Goal: Task Accomplishment & Management: Use online tool/utility

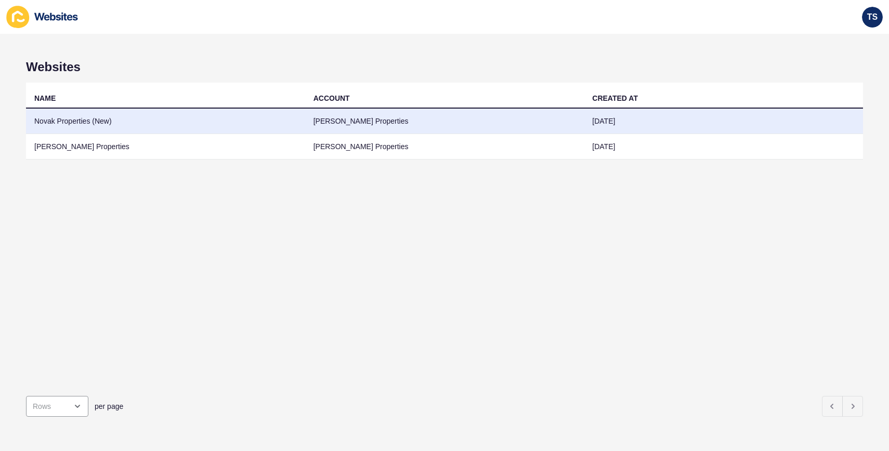
click at [619, 124] on td "28 Jul 2025" at bounding box center [723, 121] width 279 height 25
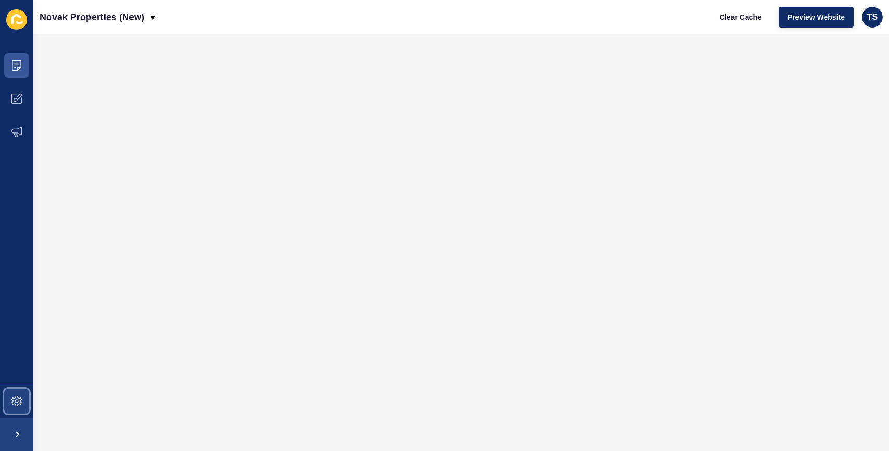
click at [24, 395] on span at bounding box center [16, 401] width 33 height 33
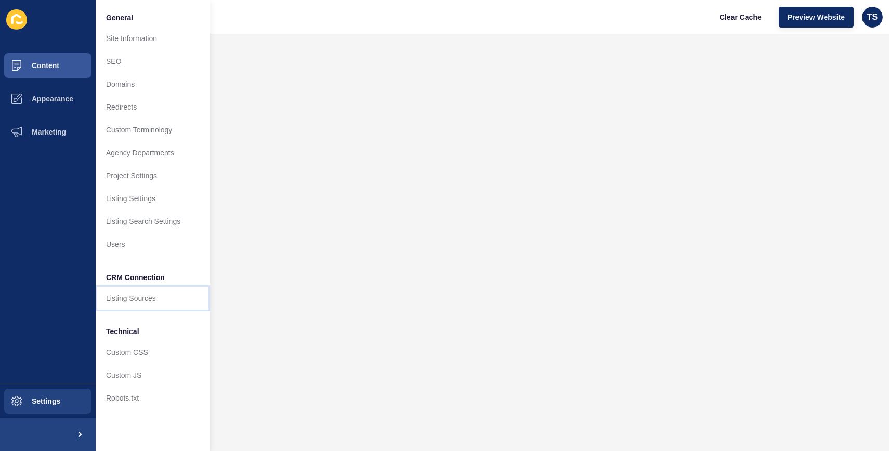
click at [162, 300] on link "Listing Sources" at bounding box center [153, 298] width 114 height 23
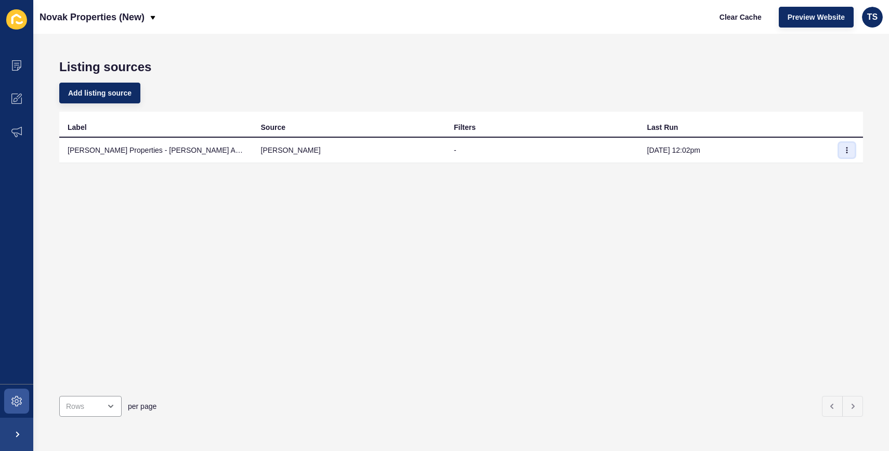
click at [846, 149] on icon "button" at bounding box center [847, 150] width 6 height 6
click at [796, 170] on link "Sync now" at bounding box center [818, 171] width 73 height 23
click at [849, 147] on icon "button" at bounding box center [847, 150] width 6 height 6
drag, startPoint x: 821, startPoint y: 174, endPoint x: 801, endPoint y: 191, distance: 26.6
click at [821, 174] on link "Sync now" at bounding box center [818, 171] width 73 height 23
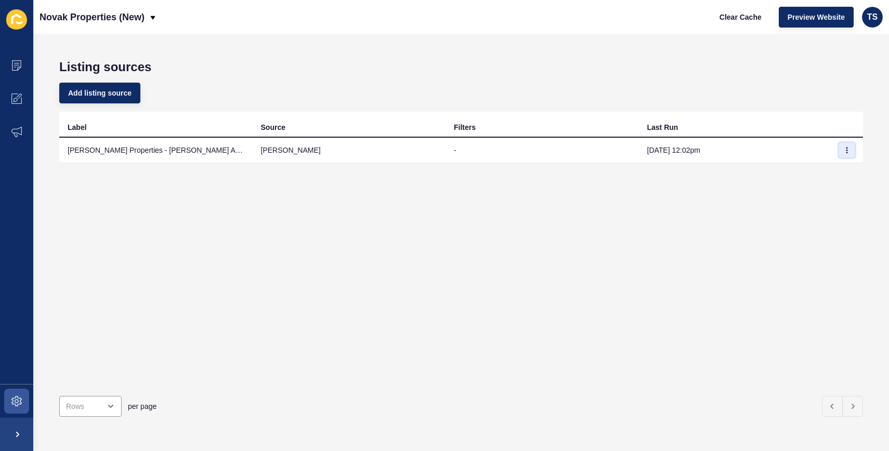
click at [844, 149] on icon "button" at bounding box center [847, 150] width 6 height 6
drag, startPoint x: 812, startPoint y: 172, endPoint x: 792, endPoint y: 191, distance: 28.0
click at [812, 172] on link "Sync now" at bounding box center [818, 171] width 73 height 23
click at [842, 153] on button "button" at bounding box center [847, 150] width 16 height 15
click at [812, 174] on link "Sync now" at bounding box center [818, 171] width 73 height 23
